Goal: Navigation & Orientation: Find specific page/section

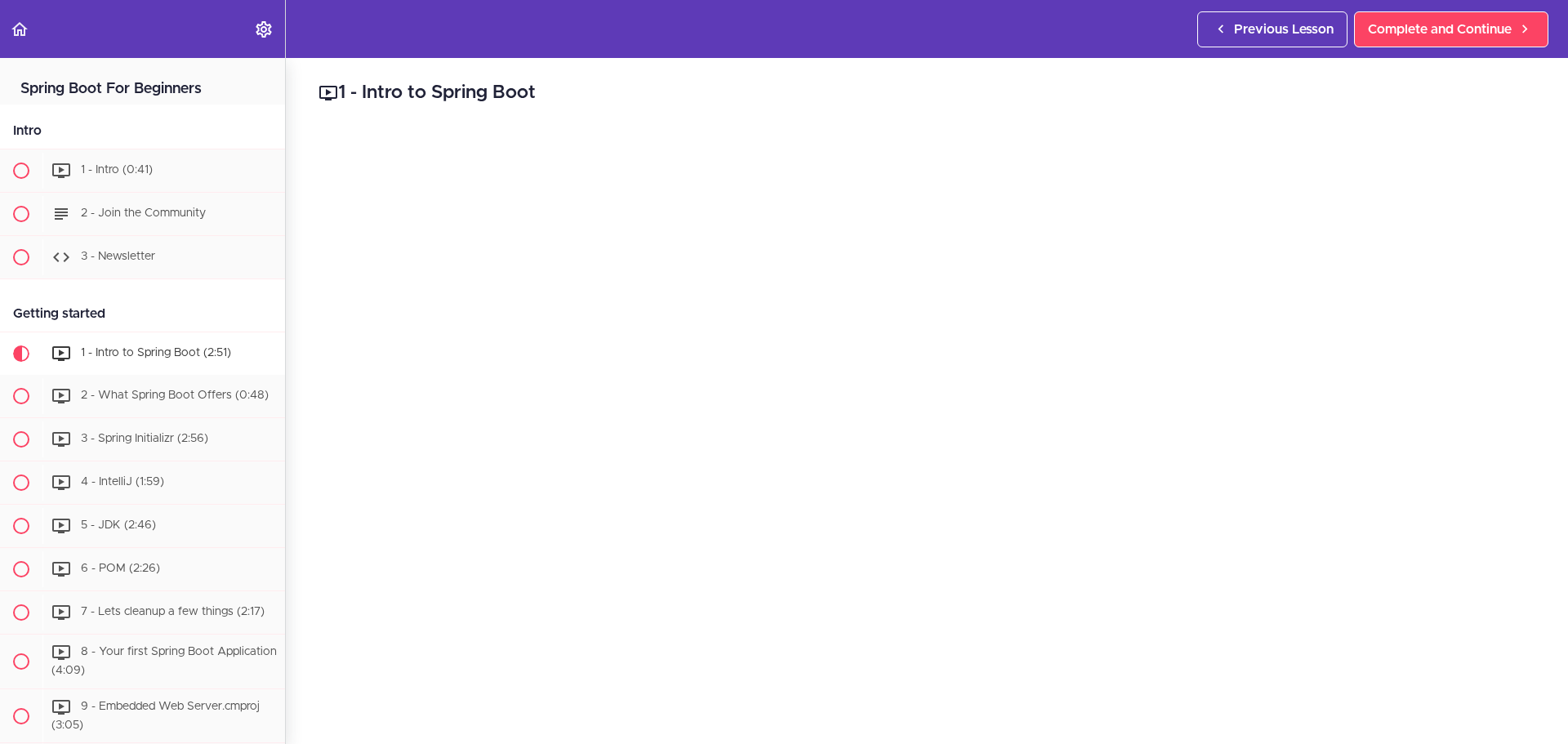
scroll to position [266, 0]
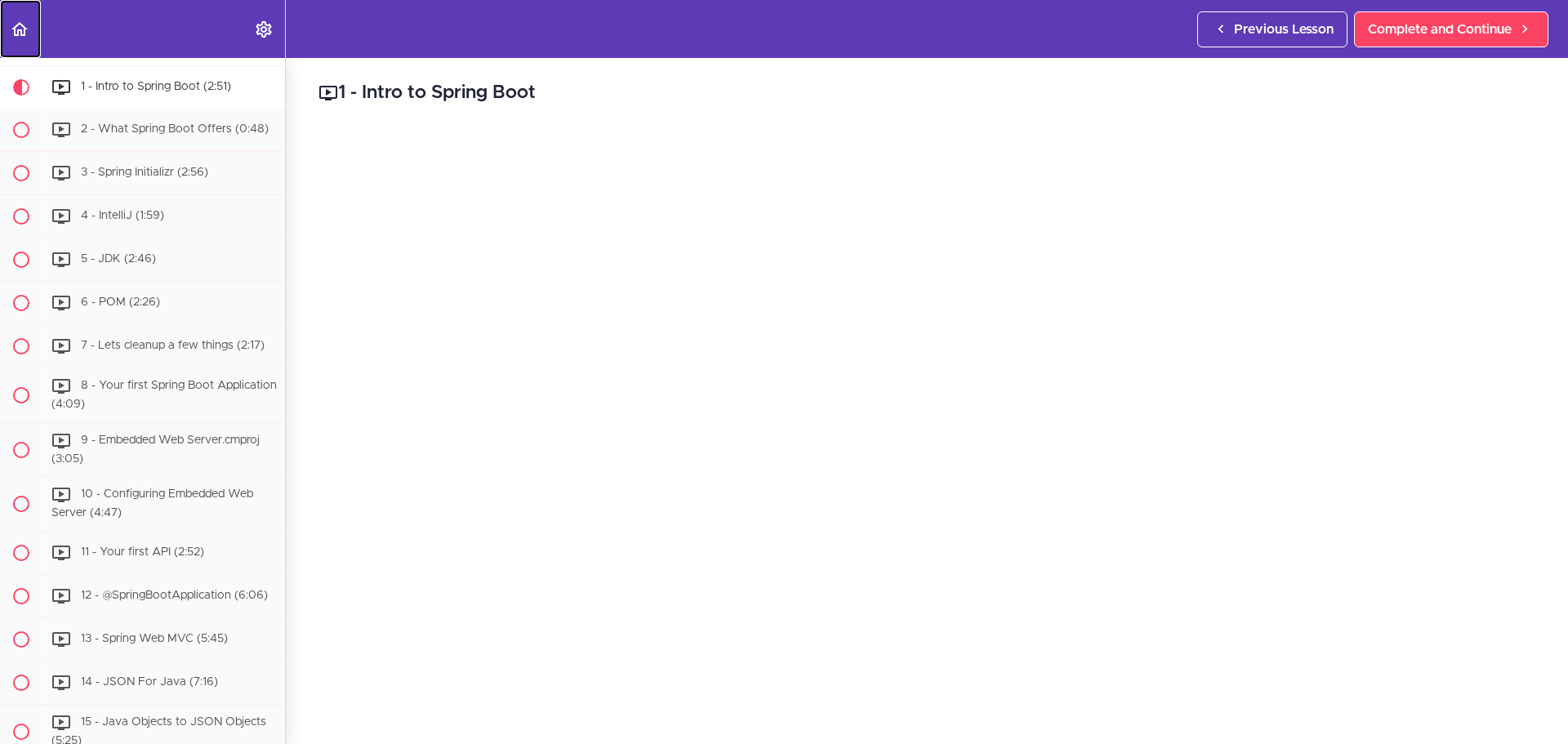
click at [9, 24] on link "Back to course curriculum" at bounding box center [20, 29] width 41 height 58
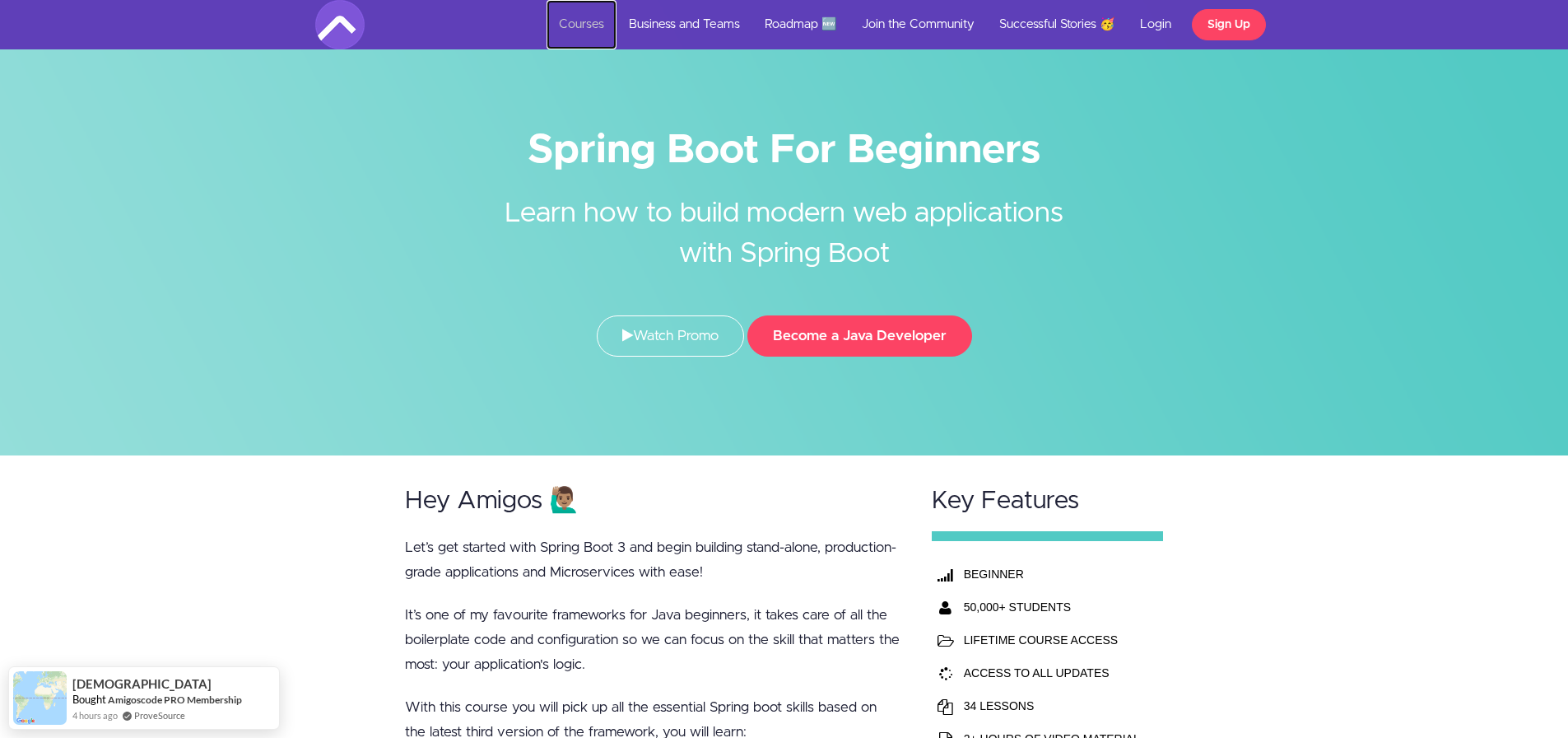
click at [588, 32] on link "Courses" at bounding box center [581, 25] width 70 height 49
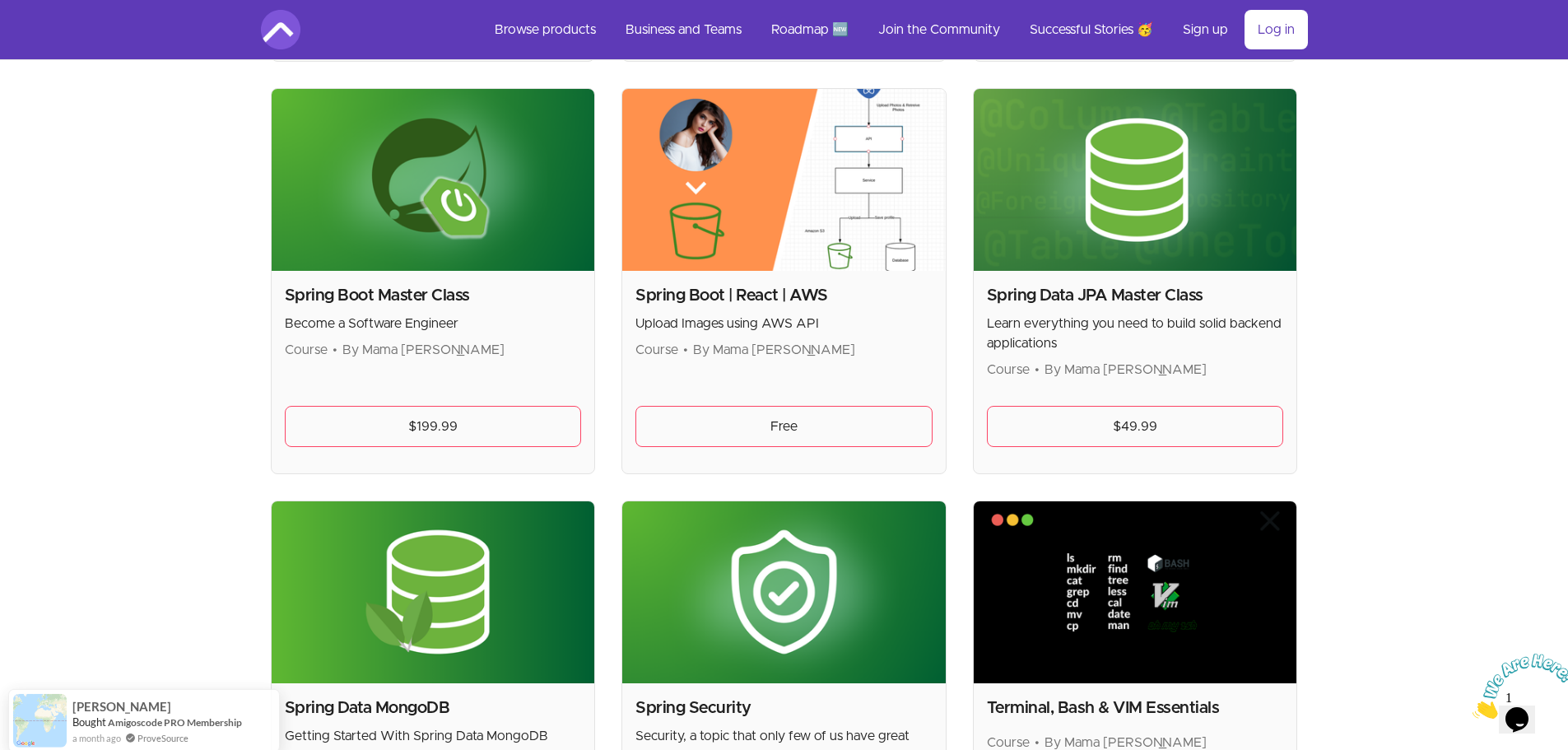
scroll to position [3842, 0]
